Goal: Information Seeking & Learning: Learn about a topic

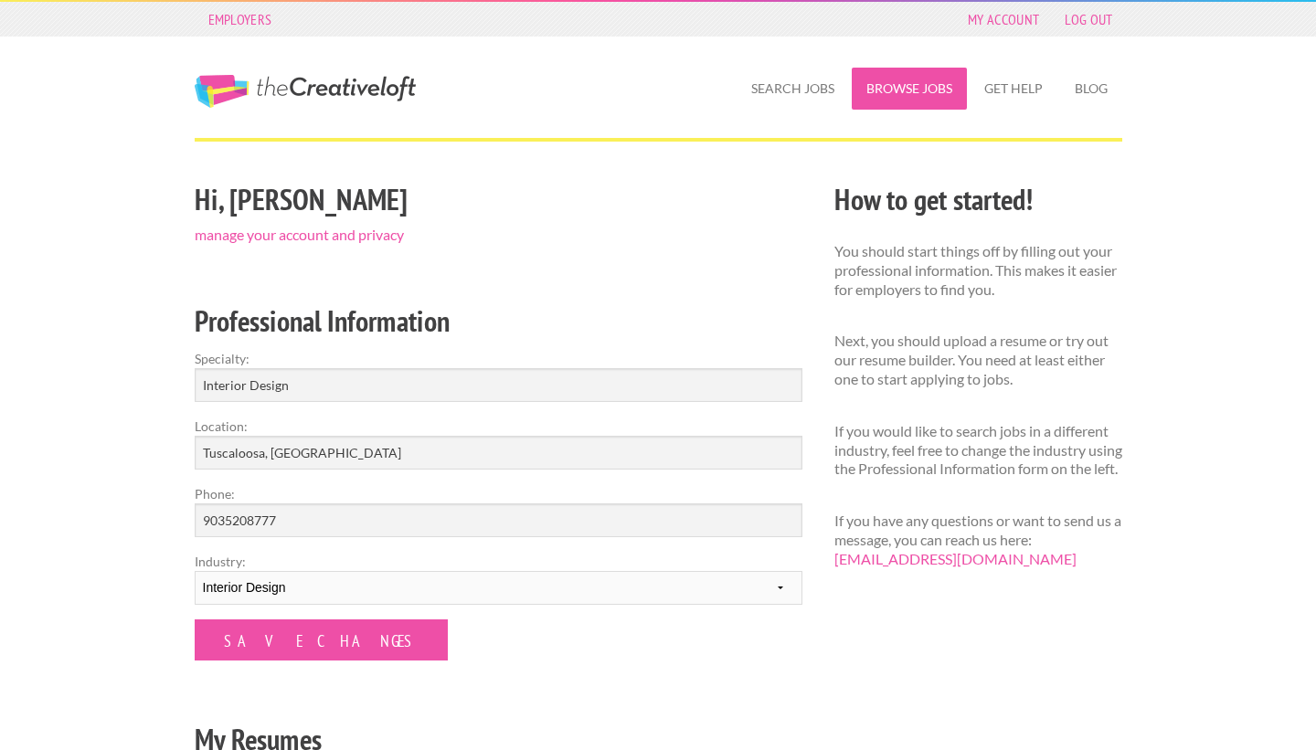
click at [899, 75] on link "Browse Jobs" at bounding box center [909, 89] width 115 height 42
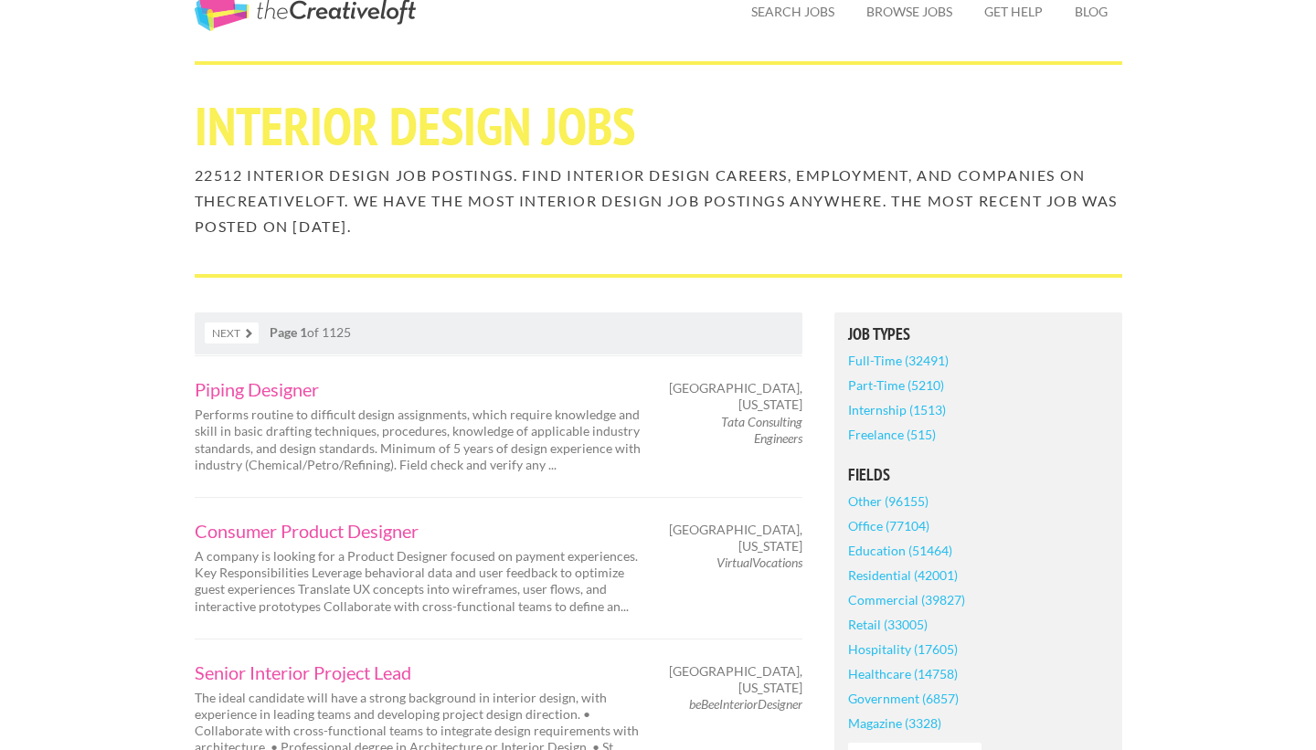
scroll to position [80, 0]
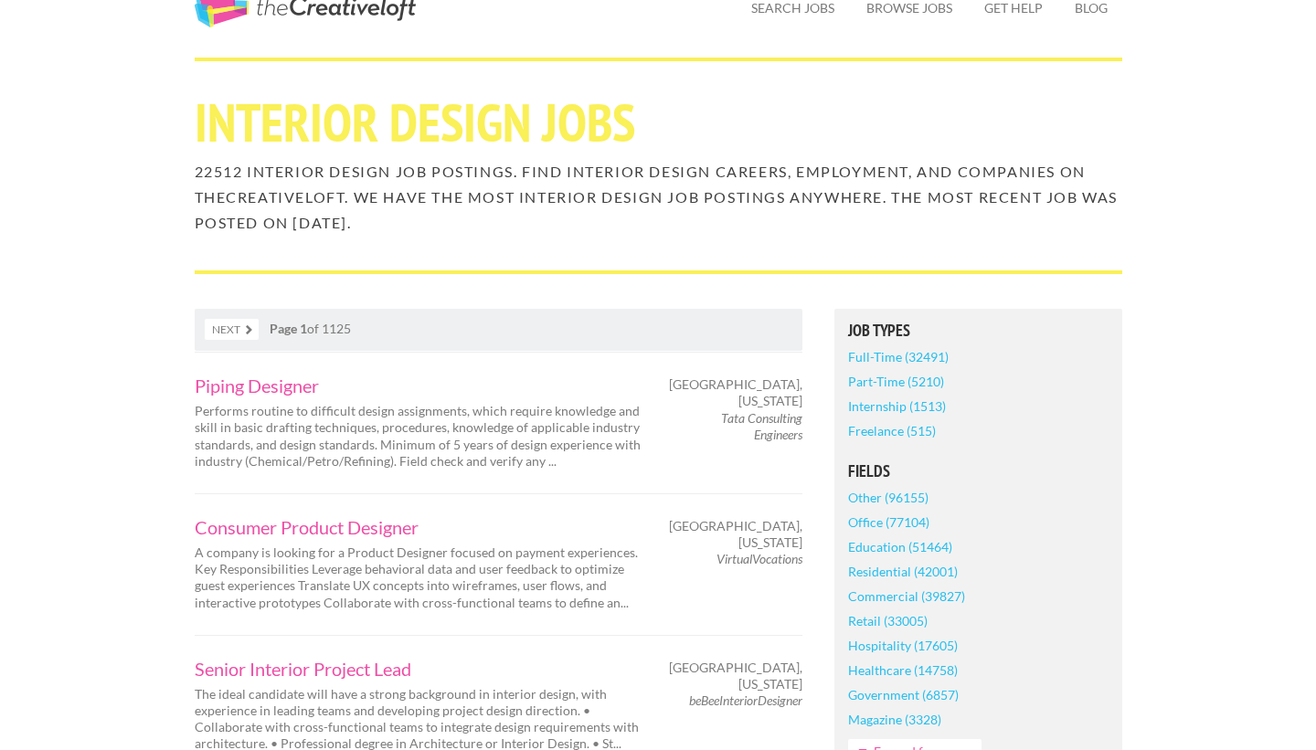
click at [916, 359] on link "Full-Time (32491)" at bounding box center [898, 356] width 101 height 25
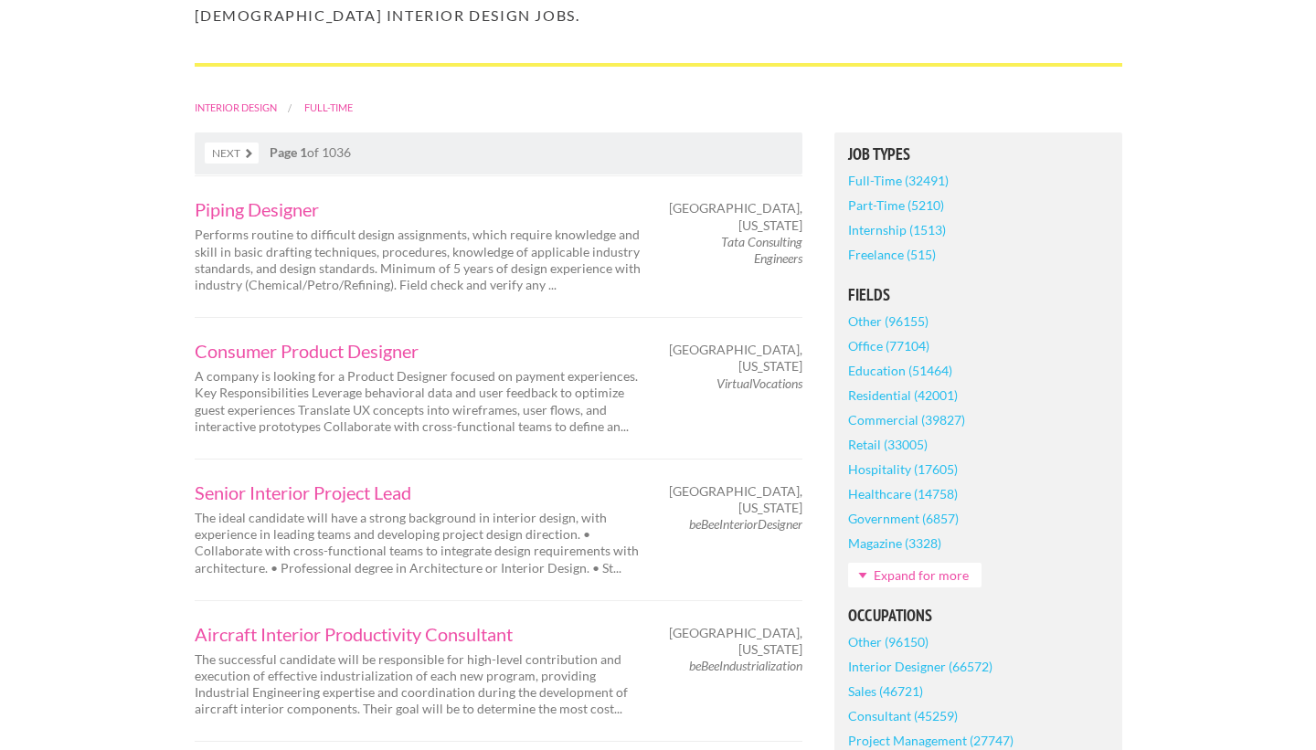
scroll to position [467, 0]
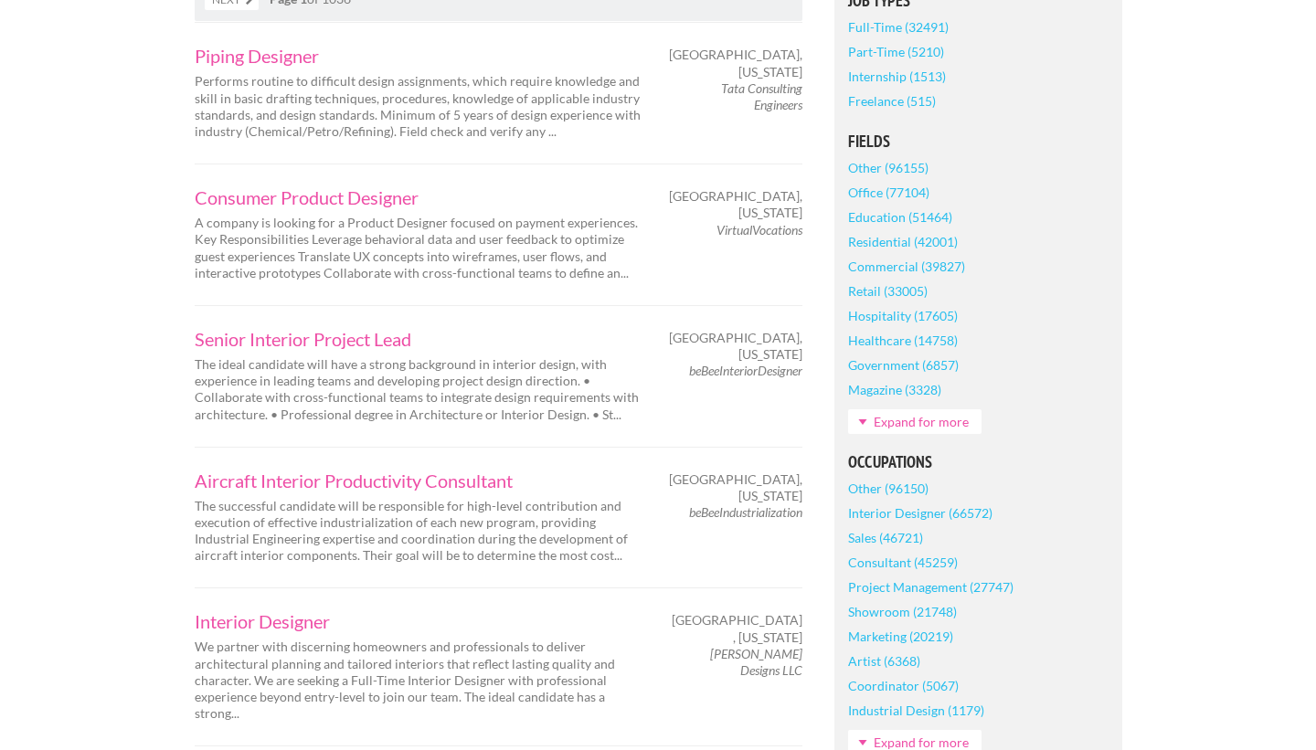
click at [903, 511] on link "Interior Designer (66572)" at bounding box center [920, 513] width 144 height 25
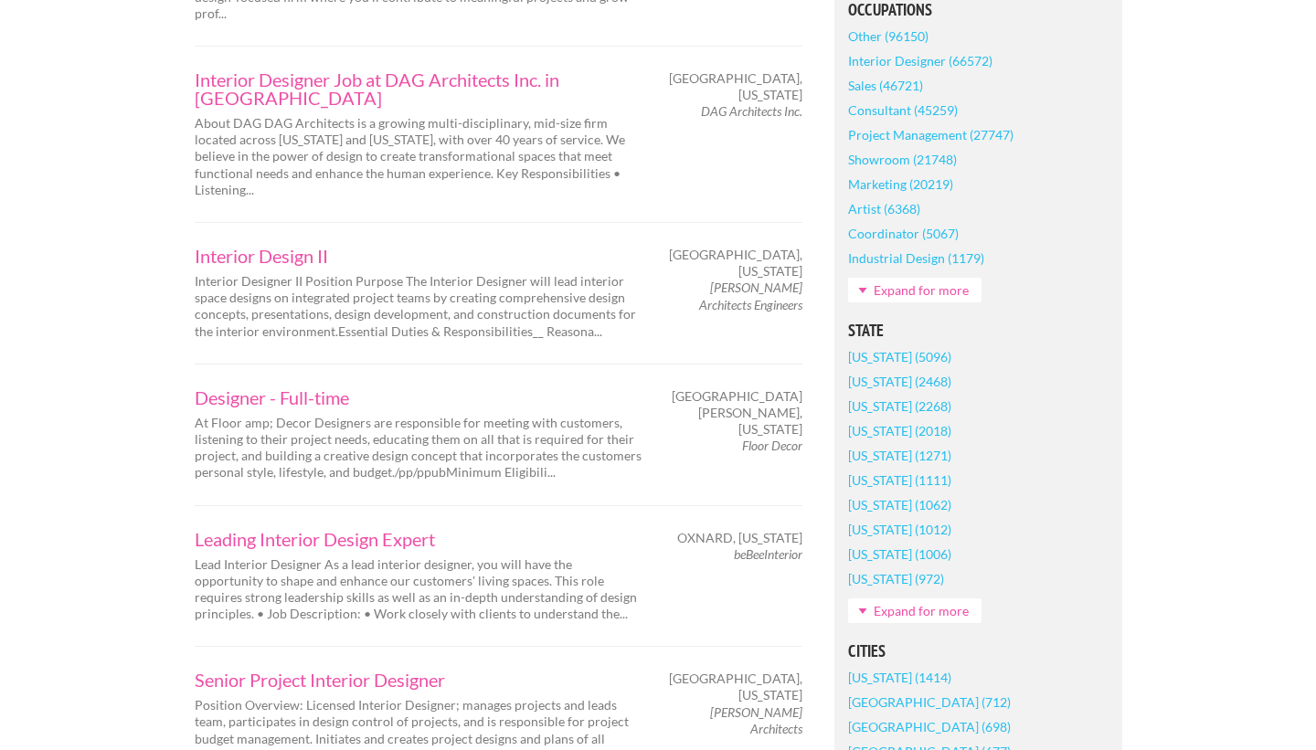
scroll to position [922, 0]
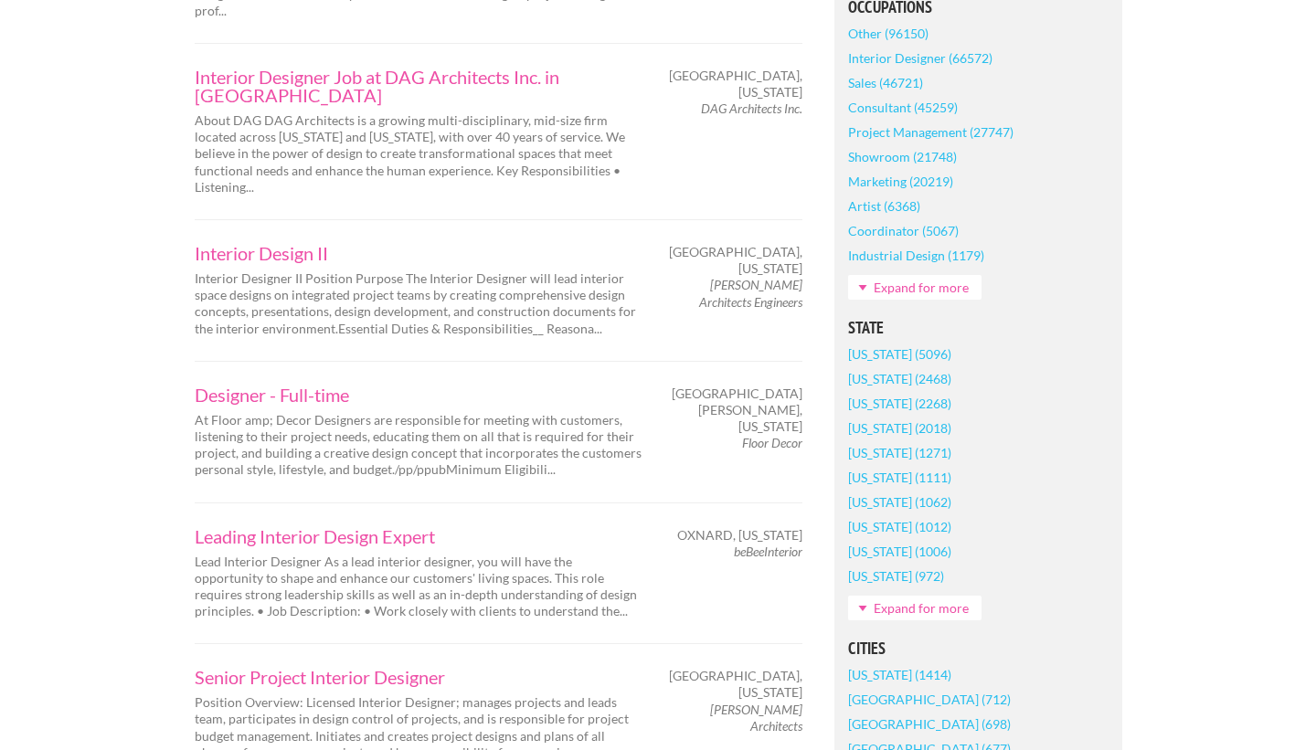
click at [881, 614] on link "Expand for more" at bounding box center [914, 608] width 133 height 25
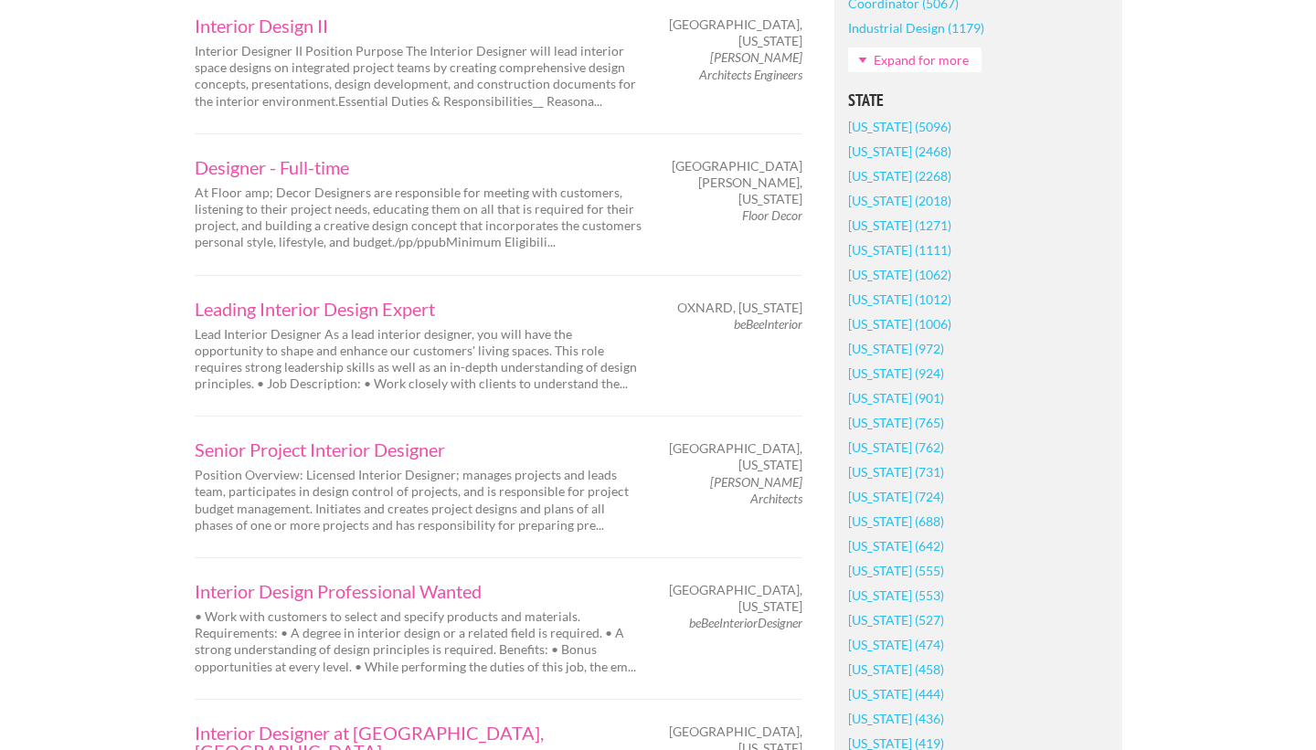
scroll to position [1155, 0]
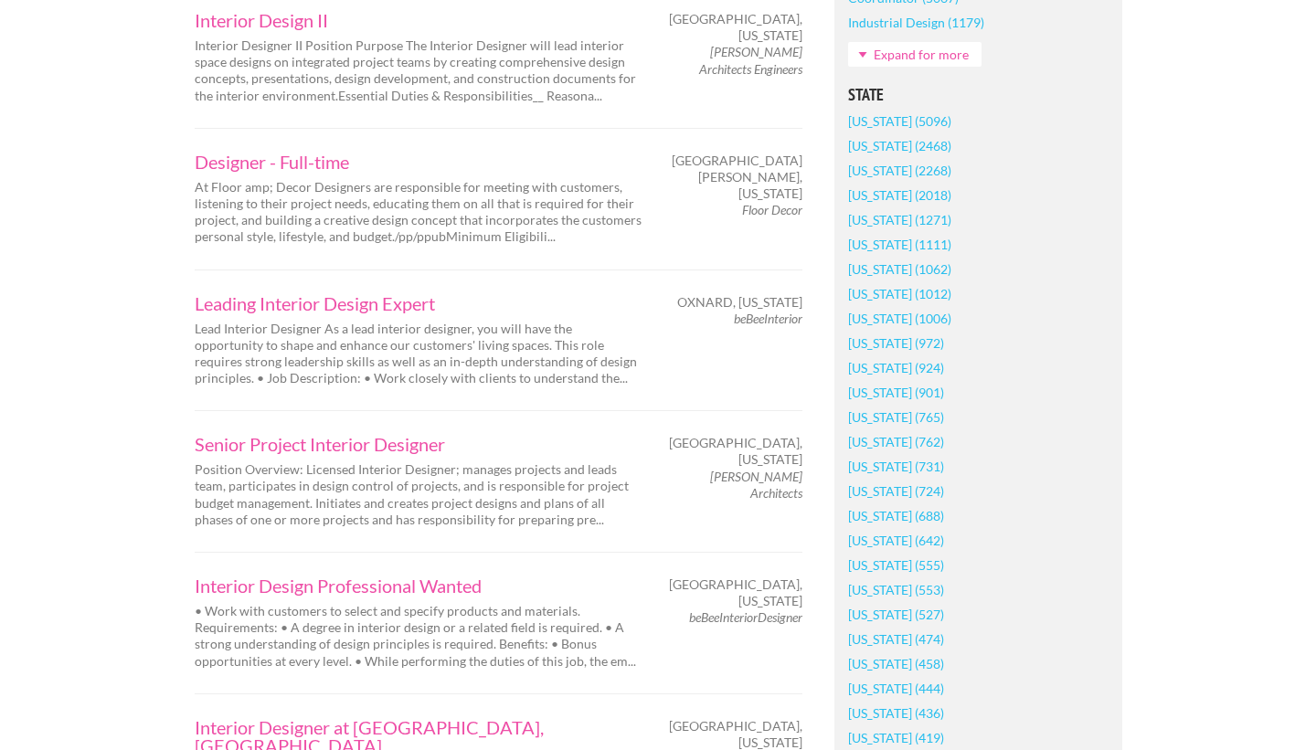
click at [895, 564] on link "[US_STATE] (555)" at bounding box center [896, 565] width 96 height 25
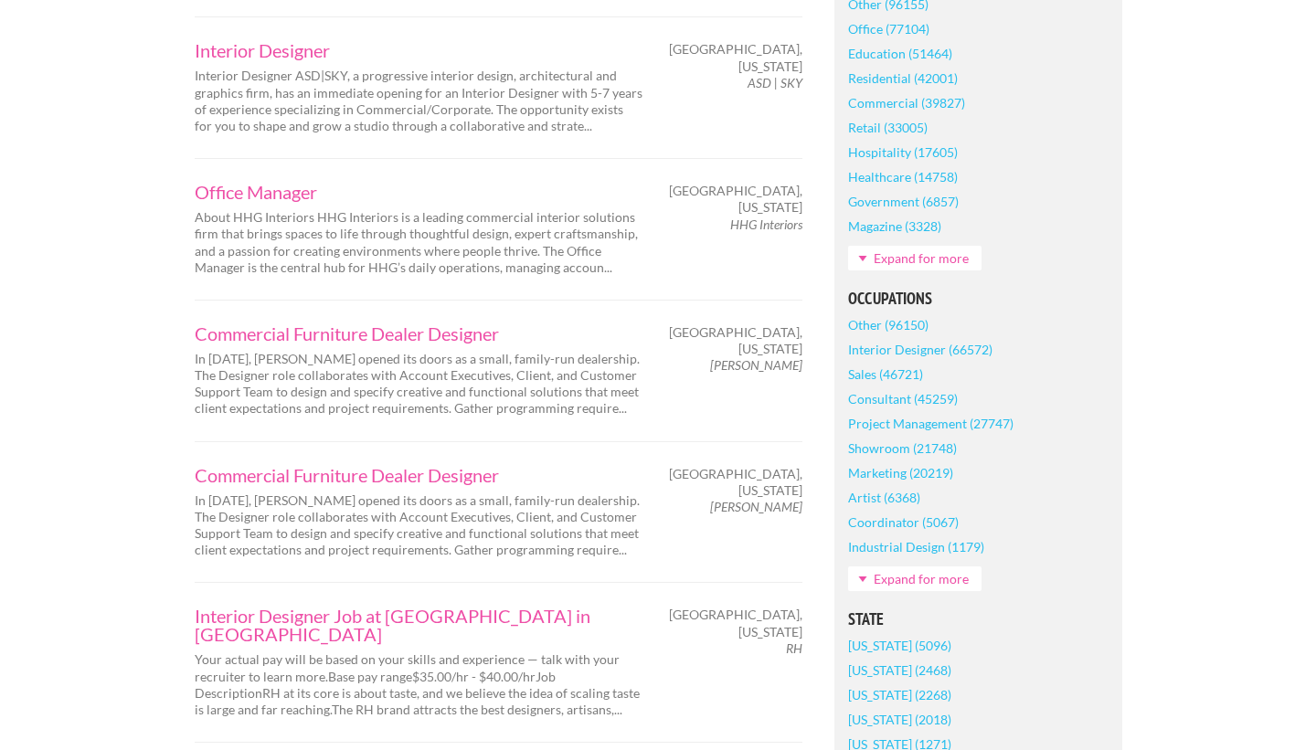
scroll to position [664, 0]
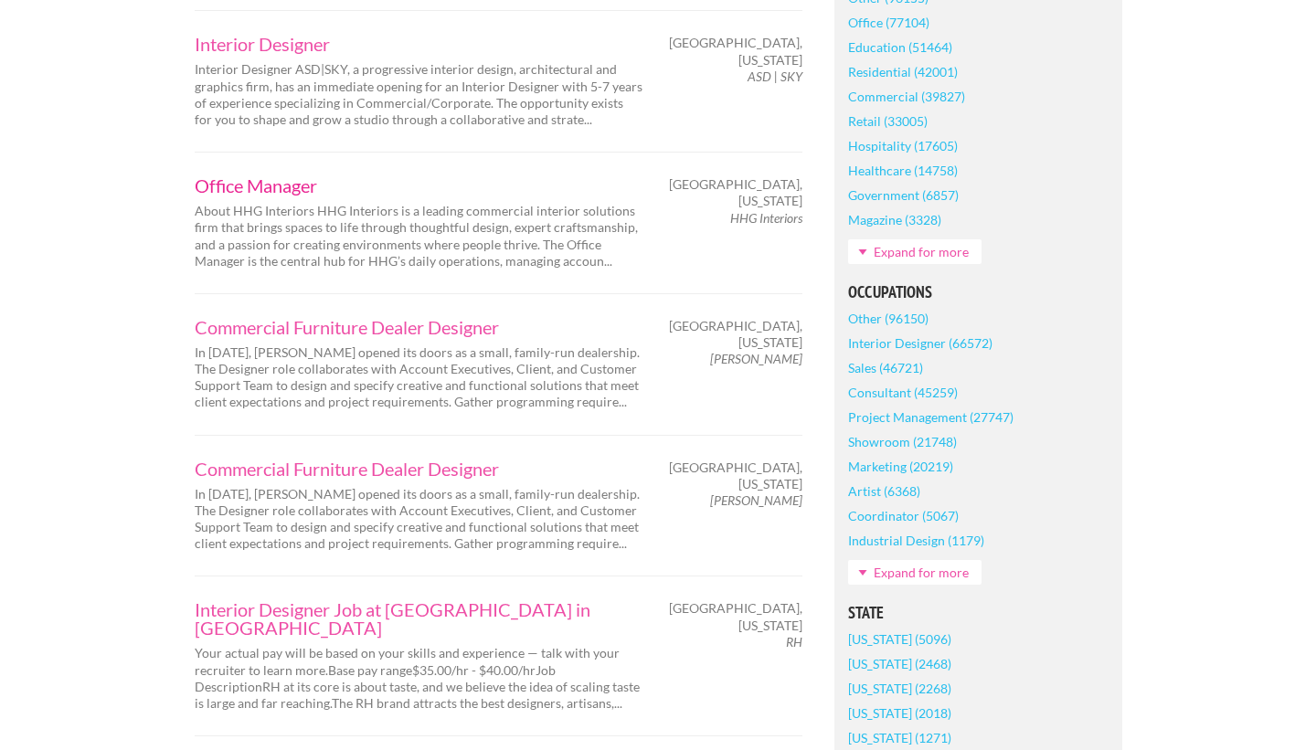
click at [314, 176] on link "Office Manager" at bounding box center [419, 185] width 448 height 18
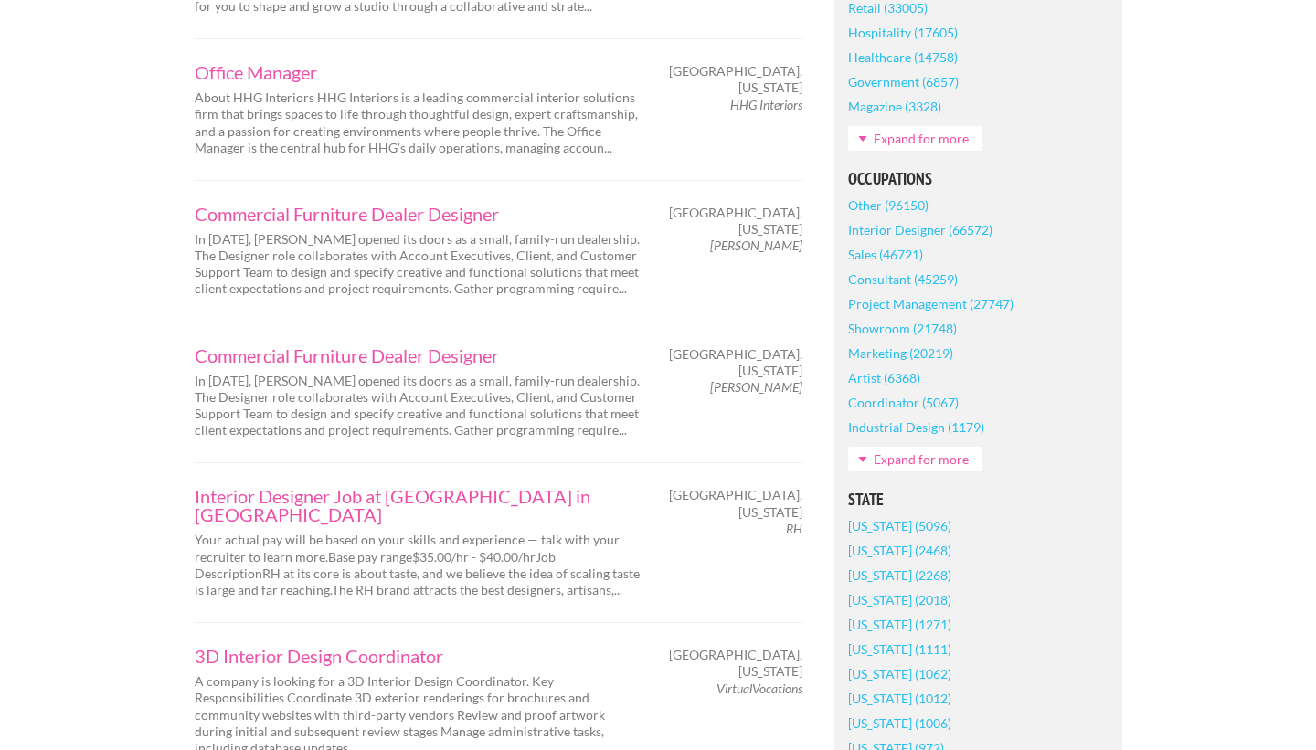
scroll to position [781, 0]
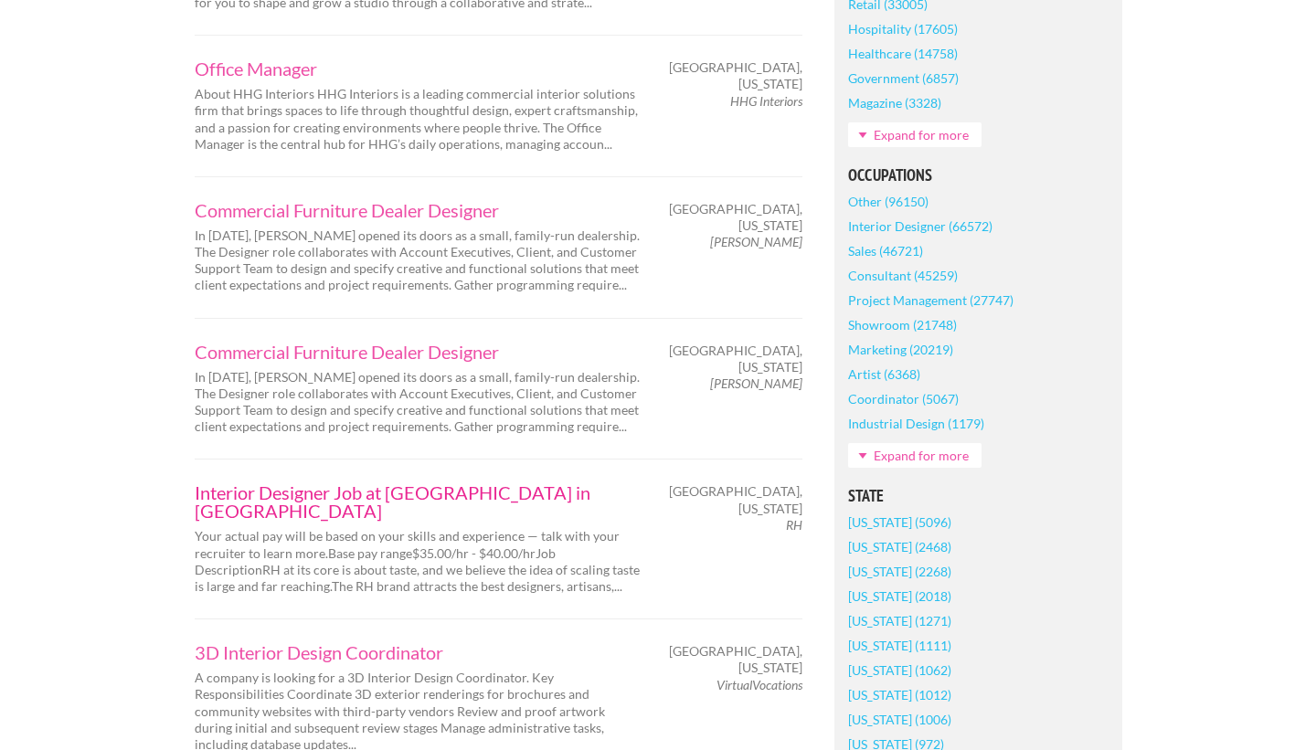
click at [362, 483] on link "Interior Designer Job at RH in Nashville" at bounding box center [419, 501] width 448 height 37
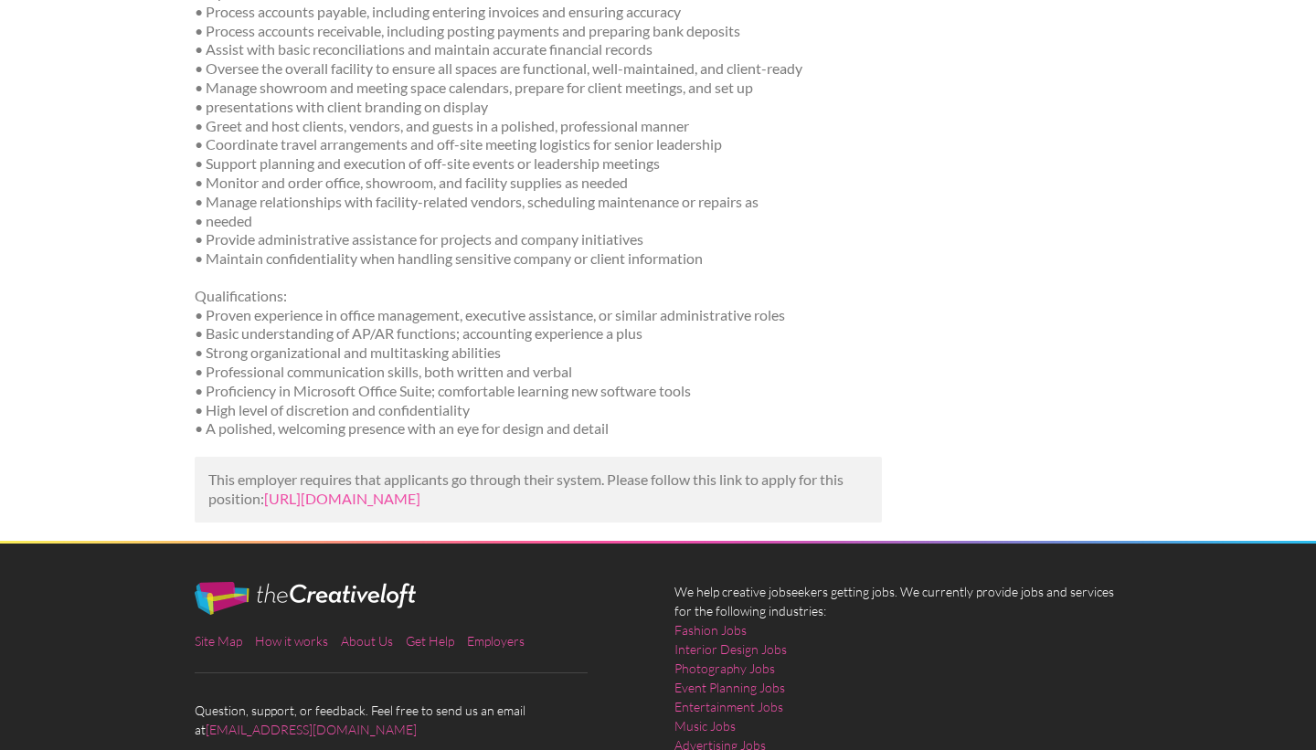
scroll to position [746, 0]
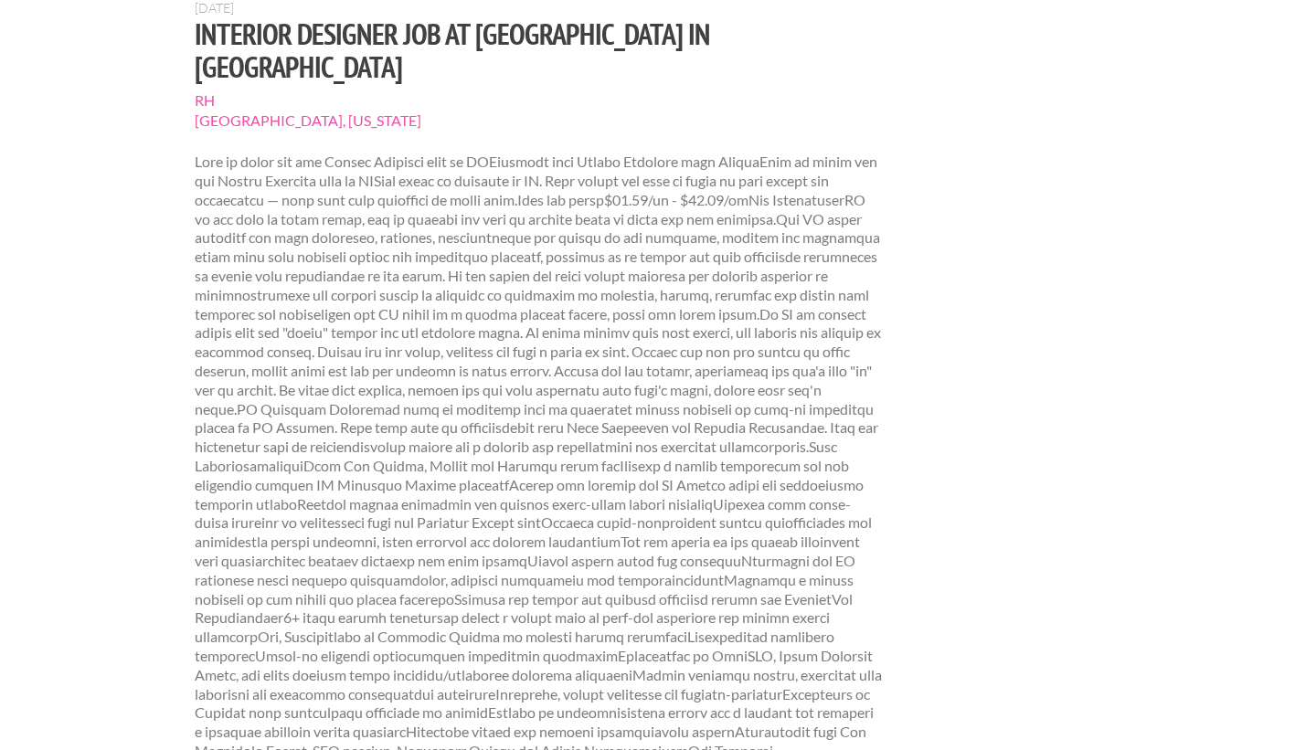
scroll to position [940, 0]
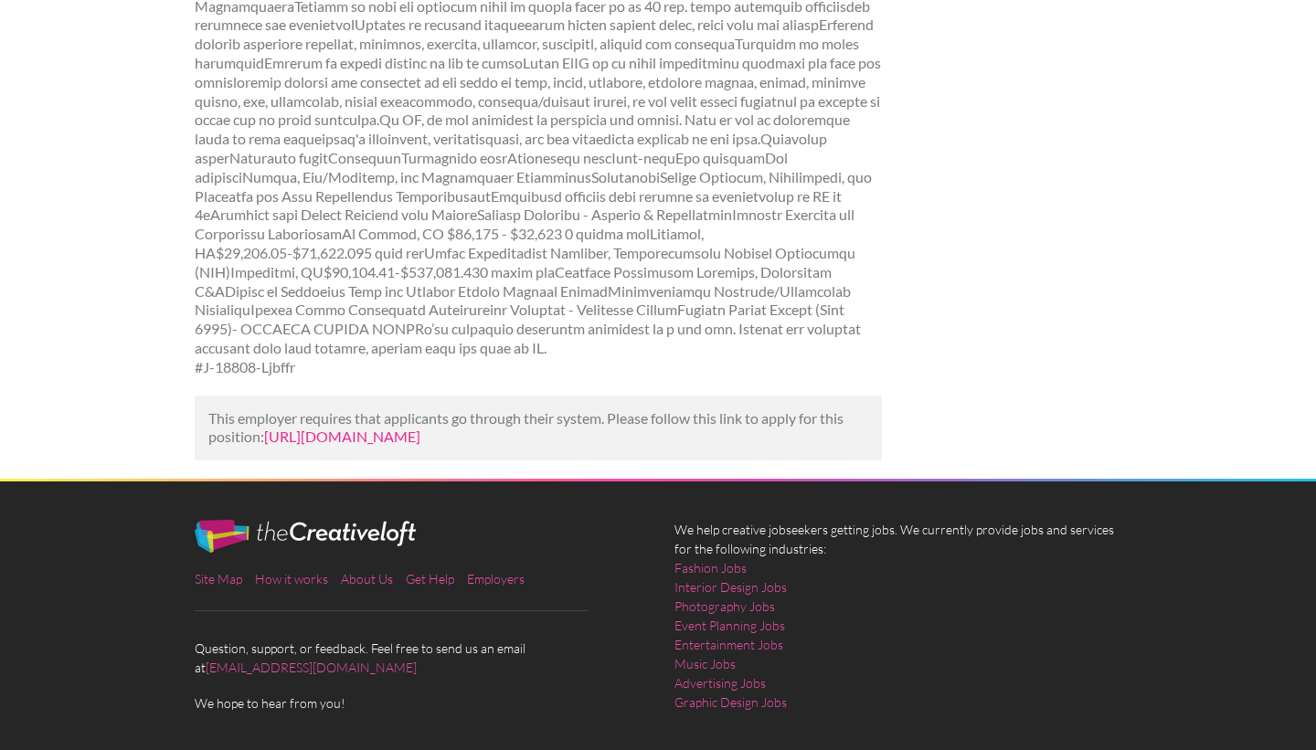
click at [341, 428] on link "[URL][DOMAIN_NAME]" at bounding box center [342, 436] width 156 height 17
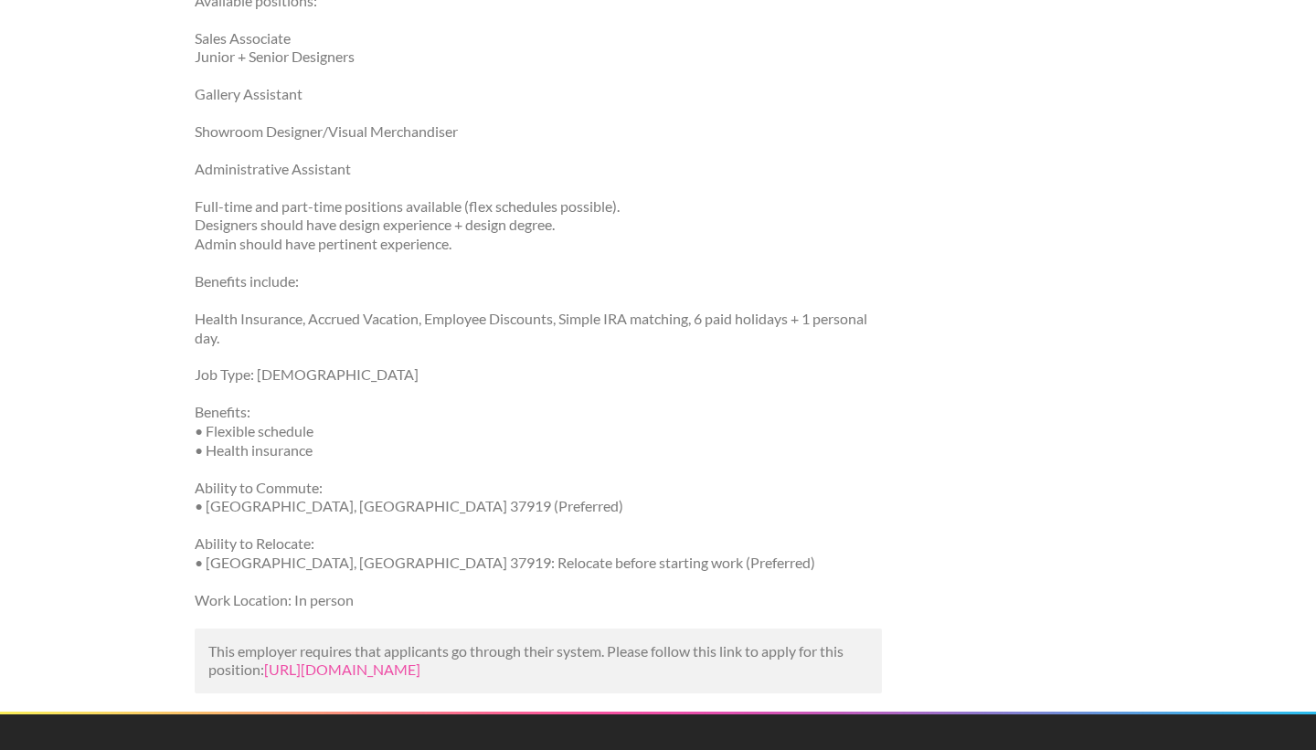
scroll to position [478, 0]
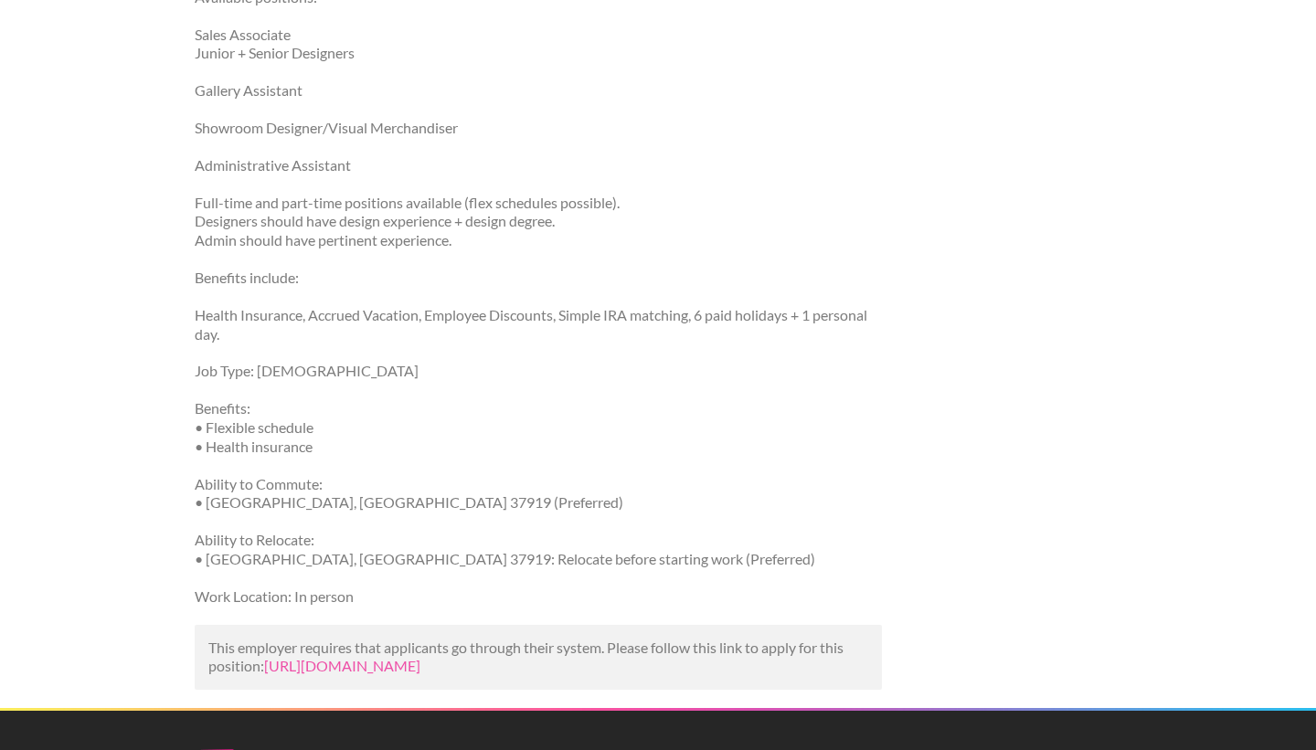
click at [306, 639] on p "This employer requires that applicants go through their system. Please follow t…" at bounding box center [538, 658] width 661 height 38
click at [305, 658] on link "[URL][DOMAIN_NAME]" at bounding box center [342, 665] width 156 height 17
